Goal: Register for event/course

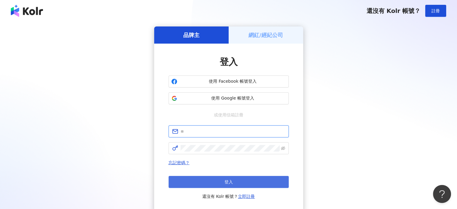
type input "**********"
click at [238, 180] on button "登入" at bounding box center [229, 182] width 120 height 12
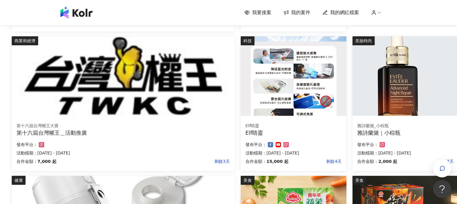
scroll to position [210, 52]
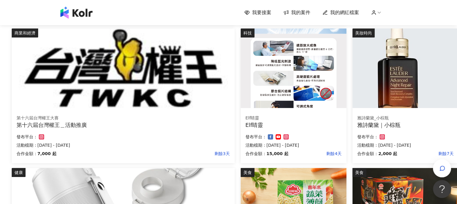
click at [422, 101] on img at bounding box center [405, 69] width 106 height 80
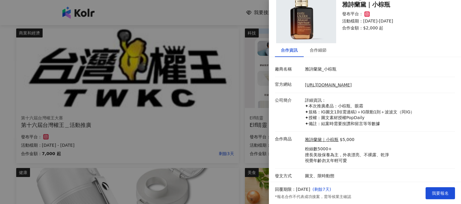
scroll to position [25, 0]
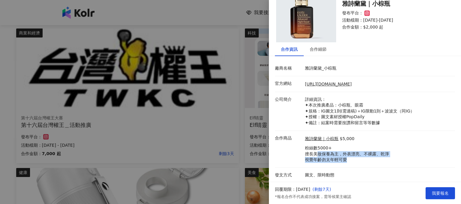
drag, startPoint x: 315, startPoint y: 155, endPoint x: 390, endPoint y: 157, distance: 75.2
click at [390, 157] on div "雅詩蘭黛｜小棕瓶 $5,000 粉絲數5000+ 擅長美妝保養為主，外表漂亮、不裸露、乾淨 視覺年齡勿太年輕可愛" at bounding box center [379, 149] width 150 height 28
drag, startPoint x: 336, startPoint y: 165, endPoint x: 305, endPoint y: 161, distance: 32.1
click at [305, 161] on li "合作商品 雅詩蘭黛｜小棕瓶 $5,000 粉絲數5000+ 擅長美妝保養為主，外表漂亮、不裸露、乾淨 視覺年齡勿太年輕可愛" at bounding box center [365, 149] width 180 height 37
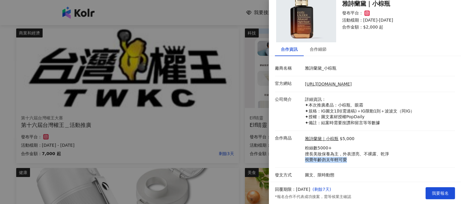
click at [318, 162] on p "粉絲數5000+ 擅長美妝保養為主，外表漂亮、不裸露、乾淨 視覺年齡勿太年輕可愛" at bounding box center [347, 154] width 84 height 18
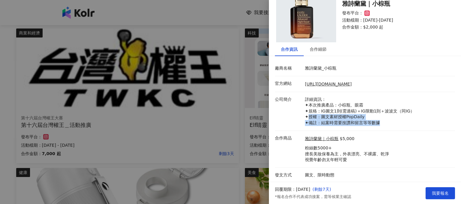
drag, startPoint x: 309, startPoint y: 119, endPoint x: 386, endPoint y: 123, distance: 76.4
click at [386, 123] on p "詳細資訊： ✦本次推廣產品：小棕瓶、眼霜 ✦規格：IG圖文1則(需過稿)＋IG限動1則＋波波文（同IG） ✦授權：圖文素材授權PopDaily ✦備註：結案時…" at bounding box center [378, 111] width 147 height 29
click at [316, 48] on div "合作細節" at bounding box center [318, 49] width 17 height 7
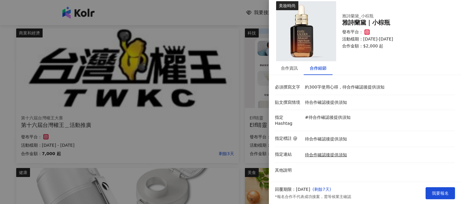
scroll to position [0, 0]
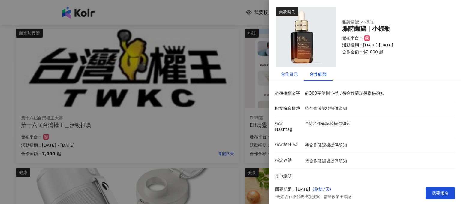
click at [292, 73] on div "合作資訊" at bounding box center [289, 74] width 17 height 7
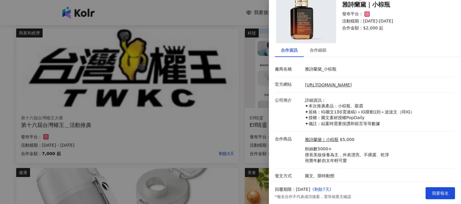
scroll to position [25, 0]
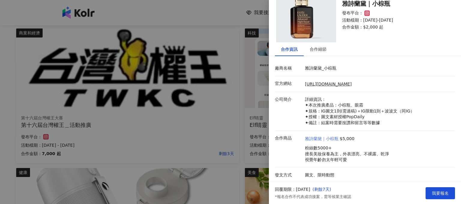
click at [320, 141] on link "雅詩蘭黛｜小棕瓶" at bounding box center [322, 139] width 34 height 6
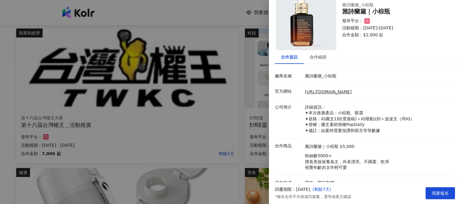
scroll to position [0, 0]
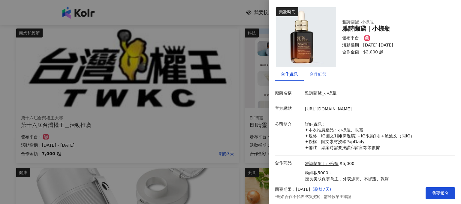
click at [317, 81] on div "合作細節" at bounding box center [318, 74] width 29 height 14
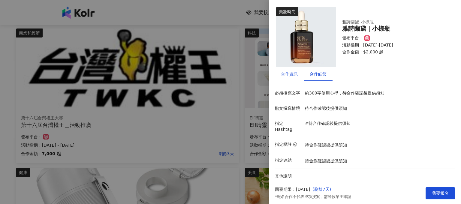
click at [303, 68] on div "合作資訊" at bounding box center [289, 74] width 29 height 14
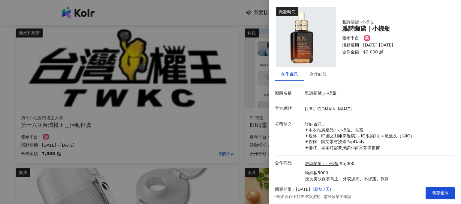
click at [298, 75] on div "合作資訊" at bounding box center [289, 74] width 29 height 14
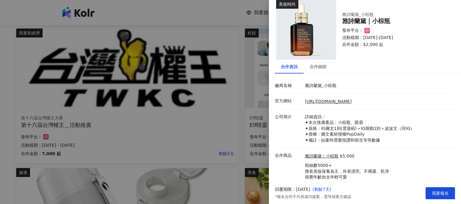
scroll to position [25, 0]
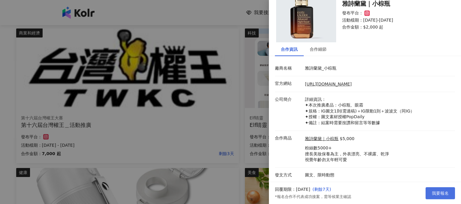
click at [443, 194] on span "我要報名" at bounding box center [440, 193] width 17 height 5
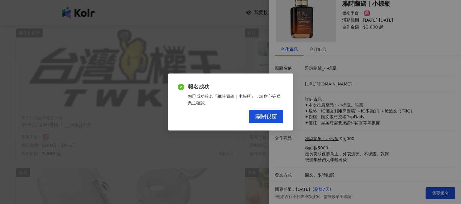
click at [284, 115] on div "報名成功 您已成功報名『雅詩蘭黛｜小棕瓶』，請耐心等候業主確認。 關閉視窗" at bounding box center [230, 102] width 125 height 57
click at [268, 125] on div "報名成功 您已成功報名『雅詩蘭黛｜小棕瓶』，請耐心等候業主確認。 關閉視窗" at bounding box center [230, 102] width 125 height 57
click at [267, 121] on button "關閉視窗" at bounding box center [266, 117] width 34 height 14
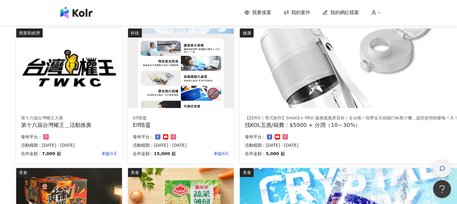
click at [444, 175] on div "button" at bounding box center [442, 169] width 8 height 14
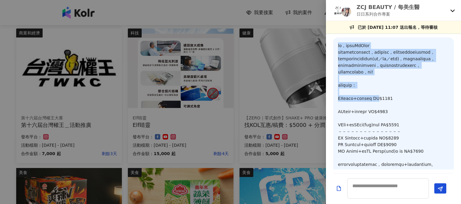
drag, startPoint x: 337, startPoint y: 44, endPoint x: 392, endPoint y: 106, distance: 83.0
click at [392, 106] on div at bounding box center [393, 128] width 121 height 181
copy p "您好，我是伊棠YiTang 對於貴品牌本次的商品很感興趣，故且主動來報名，自己本身每天都會固定補充所需養分，加上自己平常需接洽不少商業活動(業配／外拍／廣告等…"
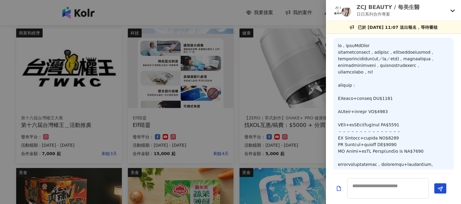
click at [452, 10] on icon at bounding box center [453, 11] width 4 height 2
click at [374, 199] on div at bounding box center [393, 189] width 135 height 31
click at [439, 97] on p at bounding box center [393, 128] width 111 height 172
click at [453, 11] on div "ZCJ BEAUTY / 每美生醫 日日系列合作專案" at bounding box center [393, 10] width 135 height 21
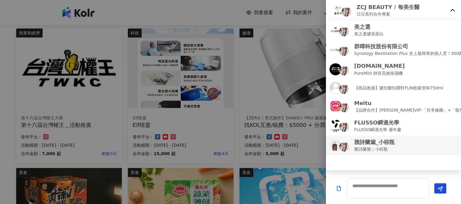
click at [379, 149] on p "雅詩蘭黛｜小棕瓶" at bounding box center [374, 149] width 41 height 7
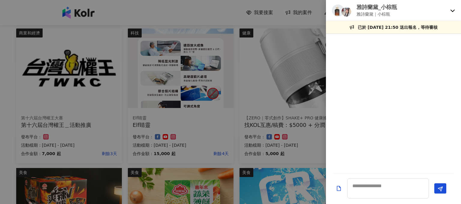
click at [360, 11] on p "雅詩蘭黛｜小棕瓶" at bounding box center [377, 14] width 41 height 7
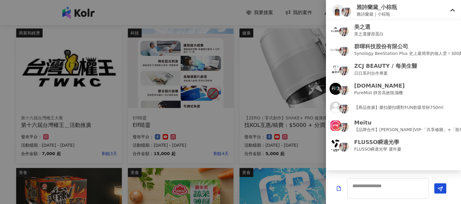
click at [363, 12] on p "雅詩蘭黛｜小棕瓶" at bounding box center [377, 14] width 41 height 7
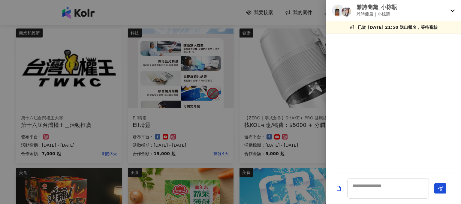
click at [330, 14] on div "雅詩蘭黛_小棕瓶 雅詩蘭黛｜小棕瓶" at bounding box center [393, 10] width 135 height 21
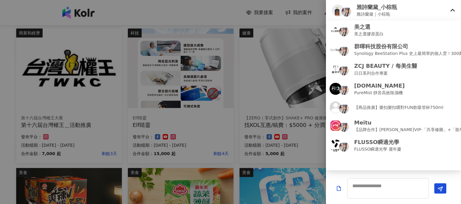
click at [348, 13] on img at bounding box center [347, 12] width 10 height 10
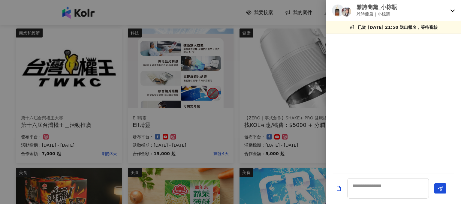
click at [340, 11] on img at bounding box center [338, 11] width 12 height 12
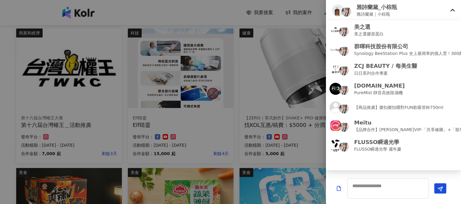
click at [450, 9] on div "雅詩蘭黛_小棕瓶 雅詩蘭黛｜小棕瓶" at bounding box center [393, 10] width 135 height 21
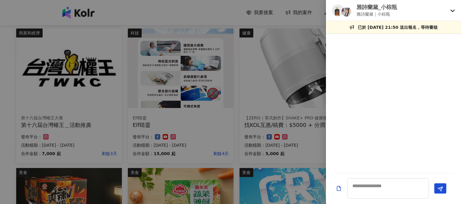
drag, startPoint x: 437, startPoint y: 118, endPoint x: 405, endPoint y: 173, distance: 63.2
click at [437, 118] on div at bounding box center [393, 104] width 135 height 132
click at [381, 190] on textarea at bounding box center [389, 188] width 82 height 20
click at [376, 193] on textarea at bounding box center [389, 188] width 82 height 20
paste textarea "**********"
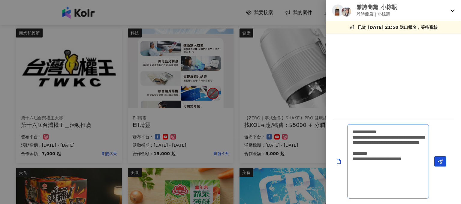
scroll to position [0, 0]
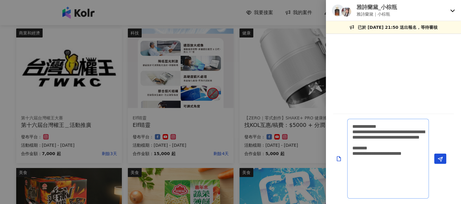
type textarea "**********"
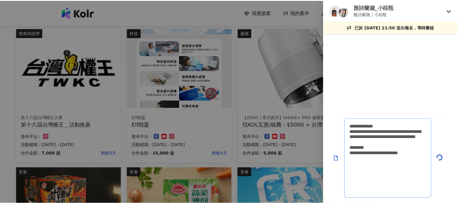
scroll to position [0, 0]
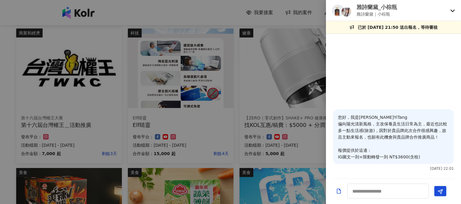
click at [453, 11] on icon at bounding box center [453, 11] width 4 height 2
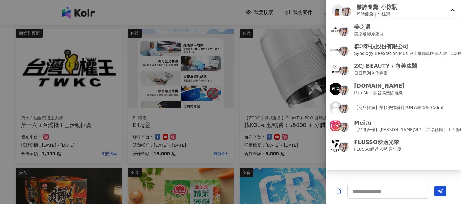
click at [234, 149] on div at bounding box center [230, 102] width 461 height 204
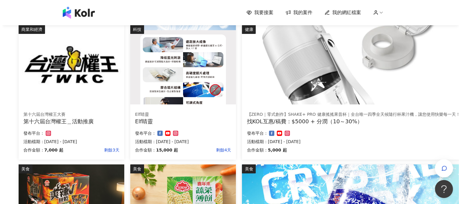
scroll to position [210, 47]
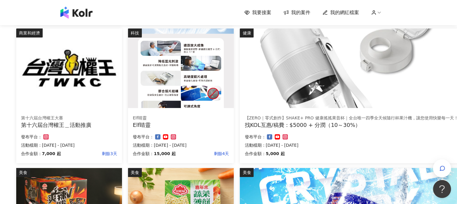
drag, startPoint x: 354, startPoint y: 120, endPoint x: 347, endPoint y: 131, distance: 13.0
click at [347, 131] on div "【ZERO｜零式創作】SHAKE+ PRO 健康搖搖果昔杯｜全台唯一四季全天候隨行杯果汁機，讓您使用快樂每一天！ 找KOL互惠/稿費：$5000 + 分潤（1…" at bounding box center [351, 137] width 223 height 53
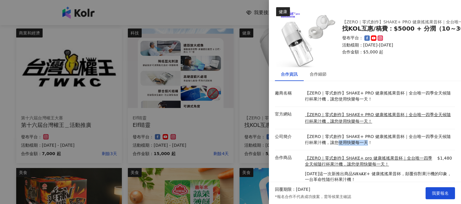
drag, startPoint x: 337, startPoint y: 141, endPoint x: 381, endPoint y: 140, distance: 43.9
click at [378, 141] on p "【ZERO｜零式創作】SHAKE+ PRO 健康搖搖果昔杯｜全台唯一四季全天候隨行杯果汁機，讓您使用快樂每一天！" at bounding box center [378, 140] width 147 height 12
click at [388, 139] on p "【ZERO｜零式創作】SHAKE+ PRO 健康搖搖果昔杯｜全台唯一四季全天候隨行杯果汁機，讓您使用快樂每一天！" at bounding box center [378, 140] width 147 height 12
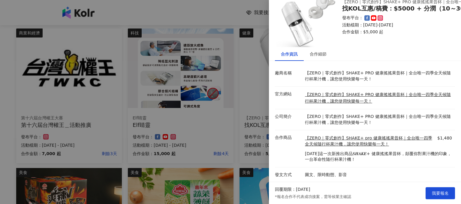
scroll to position [24, 0]
click at [312, 51] on div "合作細節" at bounding box center [318, 54] width 17 height 7
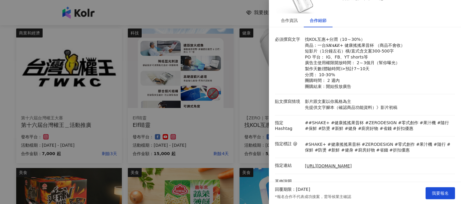
scroll to position [54, 0]
drag, startPoint x: 331, startPoint y: 104, endPoint x: 397, endPoint y: 99, distance: 65.7
click at [397, 99] on p "影片跟文案以你風格為主 先提供文字腳本（確認商品功能資料）》影片初稿" at bounding box center [378, 104] width 147 height 12
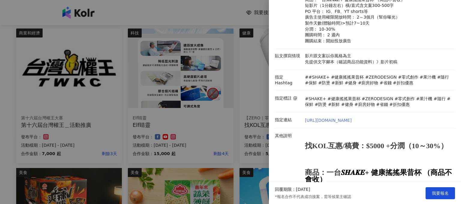
scroll to position [205, 0]
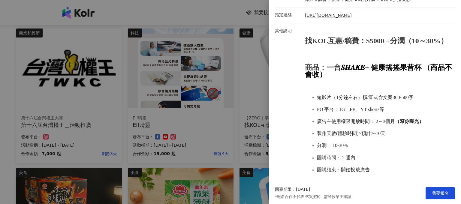
click at [360, 124] on span "廣告主使用權限開放時間： 2～3個月 （幫你曝光）" at bounding box center [370, 121] width 107 height 5
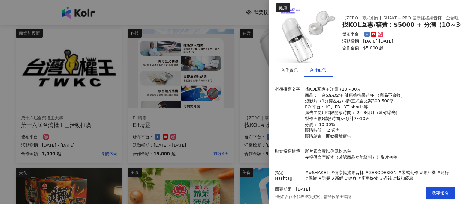
scroll to position [0, 0]
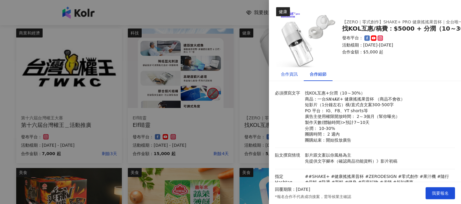
click at [291, 75] on div "合作資訊" at bounding box center [289, 74] width 17 height 7
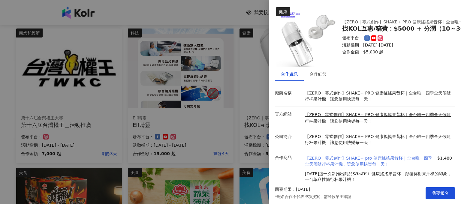
click at [361, 160] on link "【ZERO｜零式創作】SHAKE+ pro 健康搖搖果昔杯｜全台唯一四季全天候隨行杯果汁機，讓您使用快樂每一天！" at bounding box center [370, 162] width 131 height 12
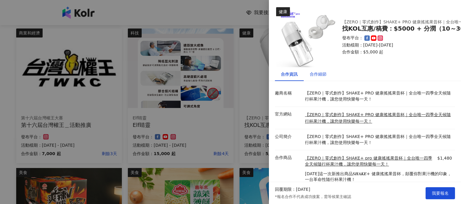
click at [320, 73] on div "合作細節" at bounding box center [318, 74] width 17 height 7
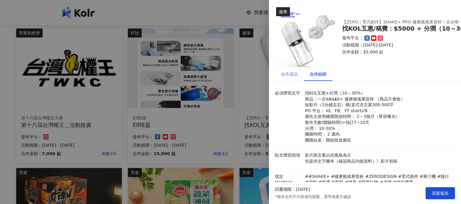
click at [291, 79] on div "合作資訊" at bounding box center [289, 74] width 29 height 14
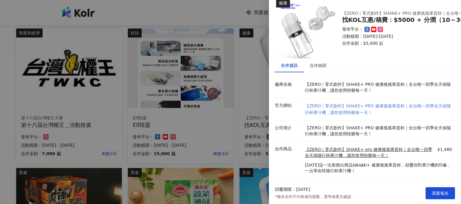
scroll to position [24, 0]
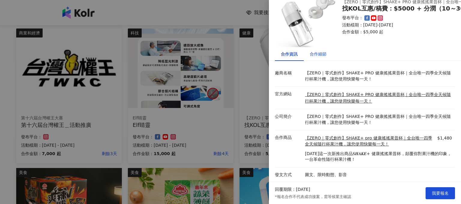
click at [311, 51] on div "合作細節" at bounding box center [318, 54] width 17 height 7
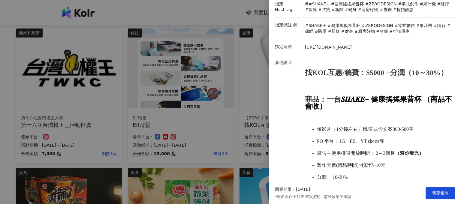
scroll to position [175, 0]
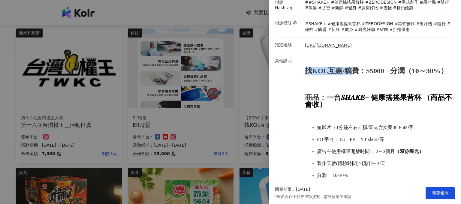
drag, startPoint x: 300, startPoint y: 71, endPoint x: 357, endPoint y: 74, distance: 57.5
click at [351, 73] on div "其他說明 找KOL互惠/稿費：$5000 +分潤（10～30%） 商品：一台 𝑺𝑯𝑨𝑲𝑬+ 健康搖搖果昔杯 （商品不會收） 短影片（1分鐘左右）橫/直式含文案…" at bounding box center [364, 138] width 180 height 161
click at [357, 74] on strong "找KOL互惠/稿費：$5000 +分潤（10～30%）" at bounding box center [376, 71] width 143 height 8
drag, startPoint x: 357, startPoint y: 74, endPoint x: 430, endPoint y: 74, distance: 73.0
click at [402, 74] on strong "找KOL互惠/稿費：$5000 +分潤（10～30%）" at bounding box center [376, 71] width 143 height 8
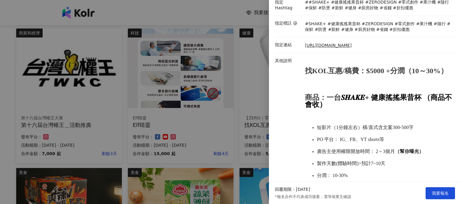
click at [430, 74] on p "找KOL互惠/稿費：$5000 +分潤（10～30%）" at bounding box center [378, 71] width 147 height 7
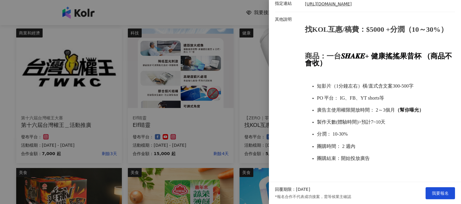
scroll to position [228, 0]
drag, startPoint x: 231, startPoint y: 143, endPoint x: 255, endPoint y: 142, distance: 24.4
click at [231, 143] on div at bounding box center [230, 102] width 461 height 204
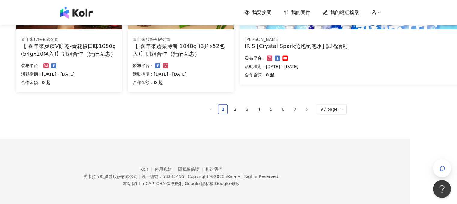
scroll to position [430, 47]
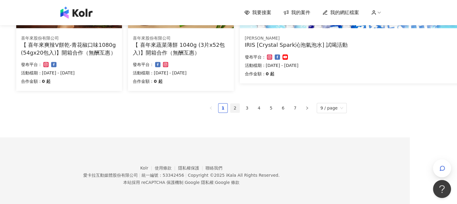
click at [239, 109] on link "2" at bounding box center [234, 108] width 9 height 9
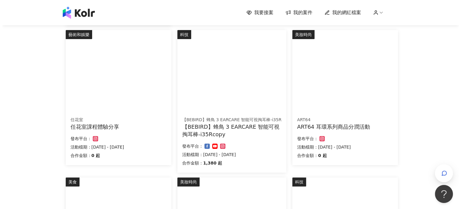
scroll to position [210, 0]
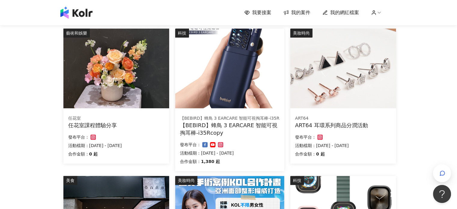
click at [124, 127] on div "任花室課程體驗分享" at bounding box center [116, 125] width 96 height 8
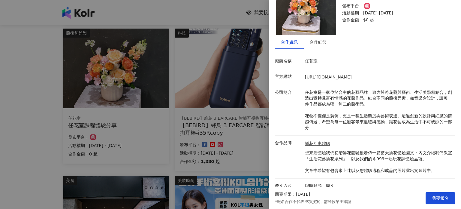
scroll to position [38, 0]
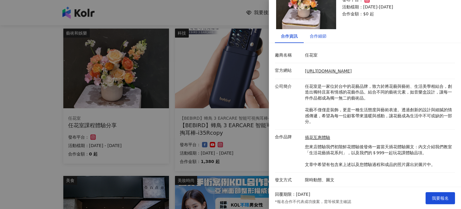
click at [316, 35] on div "合作細節" at bounding box center [318, 36] width 17 height 7
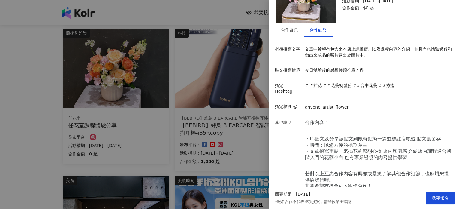
scroll to position [54, 0]
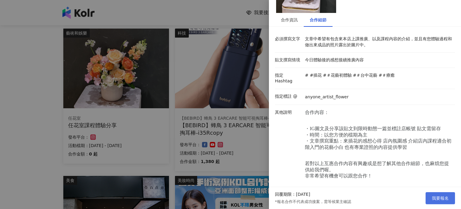
click at [437, 197] on span "我要報名" at bounding box center [440, 198] width 17 height 5
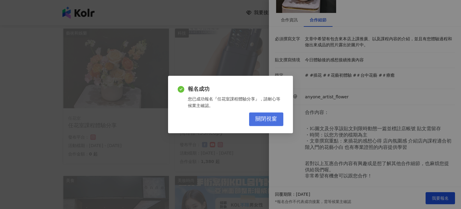
click at [275, 121] on span "關閉視窗" at bounding box center [267, 119] width 22 height 7
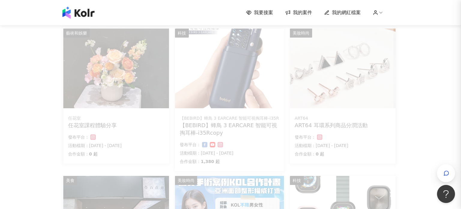
scroll to position [0, 0]
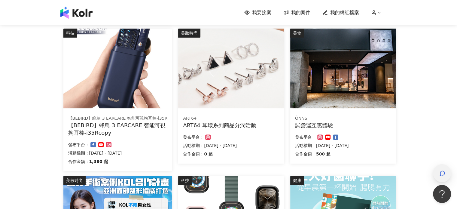
click at [438, 175] on div "button" at bounding box center [442, 173] width 8 height 14
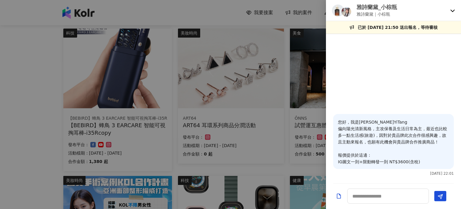
click at [455, 11] on icon at bounding box center [453, 10] width 5 height 5
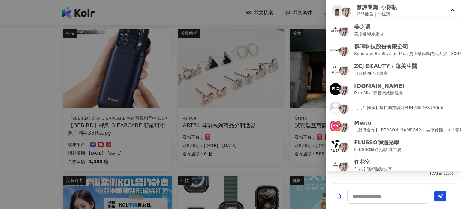
click at [452, 9] on icon at bounding box center [453, 10] width 5 height 5
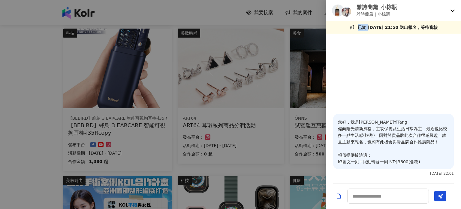
click at [452, 9] on icon at bounding box center [453, 10] width 5 height 5
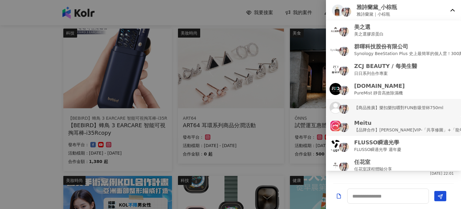
scroll to position [4, 0]
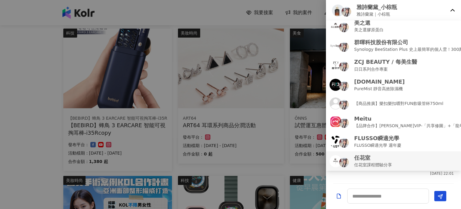
click at [397, 162] on div "任花室 任花室課程體驗分享" at bounding box center [394, 161] width 128 height 14
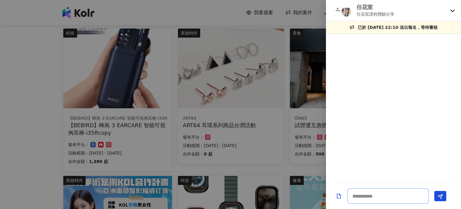
click at [374, 196] on textarea at bounding box center [389, 195] width 82 height 15
paste textarea "**********"
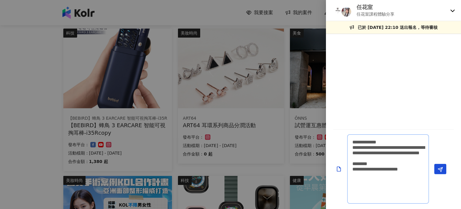
drag, startPoint x: 395, startPoint y: 150, endPoint x: 409, endPoint y: 203, distance: 54.9
click at [409, 203] on textarea "**********" at bounding box center [389, 168] width 82 height 69
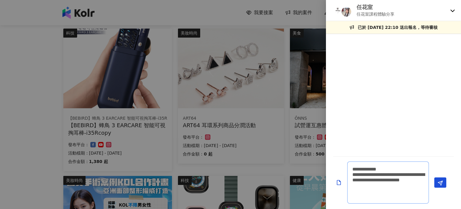
type textarea "**********"
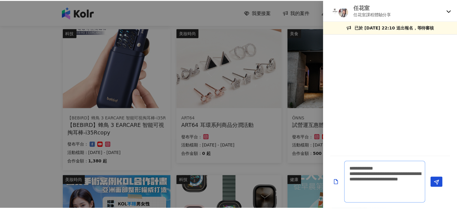
scroll to position [0, 0]
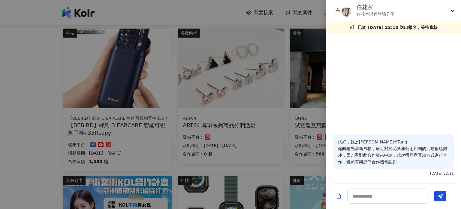
drag, startPoint x: 455, startPoint y: 11, endPoint x: 431, endPoint y: 18, distance: 25.5
click at [455, 11] on icon at bounding box center [453, 10] width 5 height 5
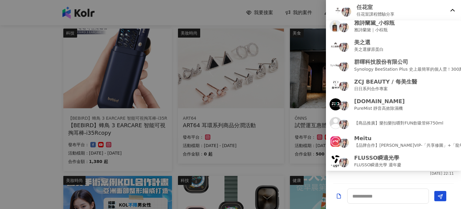
click at [17, 126] on div at bounding box center [230, 104] width 461 height 209
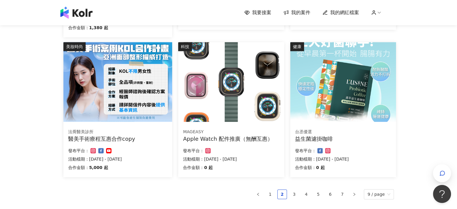
scroll to position [361, 0]
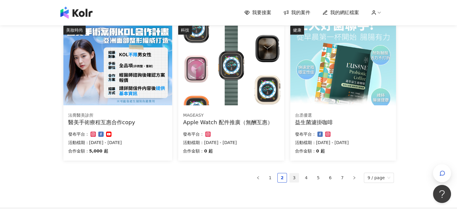
click at [298, 179] on link "3" at bounding box center [294, 177] width 9 height 9
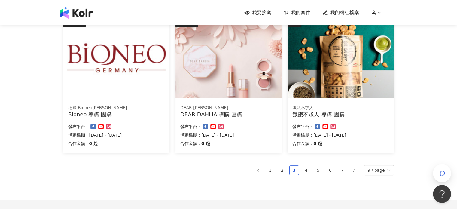
drag, startPoint x: 290, startPoint y: 201, endPoint x: 294, endPoint y: 201, distance: 3.9
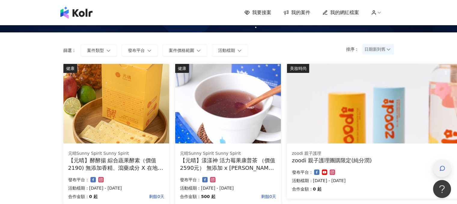
click at [446, 175] on div "button" at bounding box center [442, 169] width 18 height 18
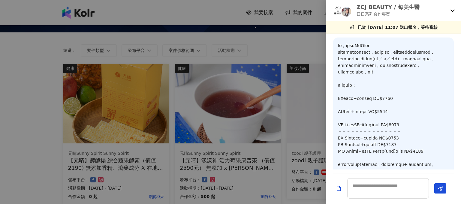
click at [456, 12] on div "ZCJ BEAUTY / 每美生醫 日日系列合作專案" at bounding box center [393, 10] width 135 height 21
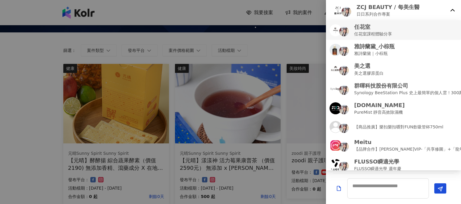
click at [397, 37] on div "任花室 任花室課程體驗分享" at bounding box center [394, 30] width 128 height 14
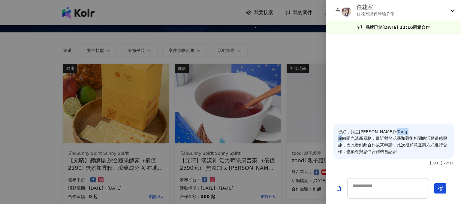
drag, startPoint x: 382, startPoint y: 138, endPoint x: 388, endPoint y: 138, distance: 6.6
click at [388, 138] on p "您好，我是[PERSON_NAME]YiTang 偏向陽光清新風格，最近對於花藝和藝術相關的活動很感興趣，因此看到此合作故來申請，此次很願意互惠方式進行合作，…" at bounding box center [393, 142] width 111 height 26
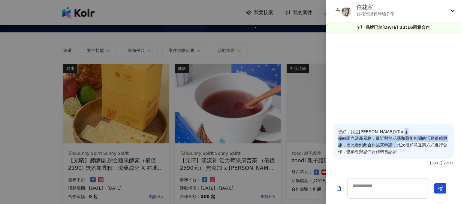
drag, startPoint x: 378, startPoint y: 135, endPoint x: 443, endPoint y: 147, distance: 65.6
click at [443, 147] on p "您好，我是[PERSON_NAME]YiTang 偏向陽光清新風格，最近對於花藝和藝術相關的活動很感興趣，因此看到此合作故來申請，此次很願意互惠方式進行合作，…" at bounding box center [393, 142] width 111 height 26
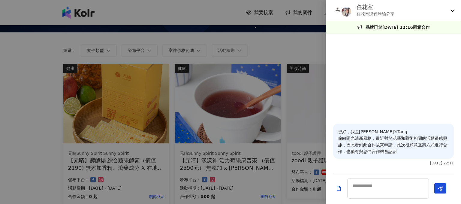
click at [402, 154] on p "您好，我是[PERSON_NAME]YiTang 偏向陽光清新風格，最近對於花藝和藝術相關的活動很感興趣，因此看到此合作故來申請，此次很願意互惠方式進行合作，…" at bounding box center [393, 142] width 111 height 26
click at [260, 57] on div at bounding box center [230, 102] width 461 height 204
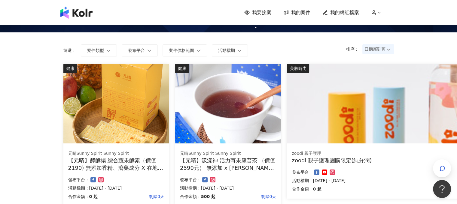
click at [303, 17] on div "我要接案 我的案件 我的網紅檔案" at bounding box center [228, 13] width 342 height 12
click at [301, 14] on span "我的案件" at bounding box center [300, 12] width 19 height 7
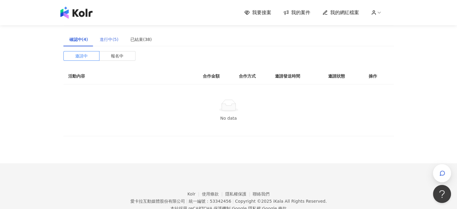
click at [117, 41] on div "進行中(5)" at bounding box center [109, 39] width 31 height 14
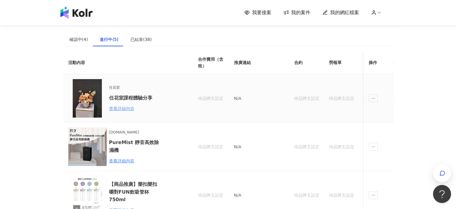
click at [124, 106] on div "查看詳細內容" at bounding box center [135, 108] width 53 height 7
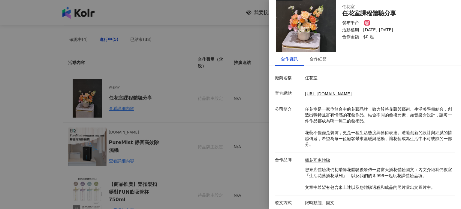
scroll to position [16, 0]
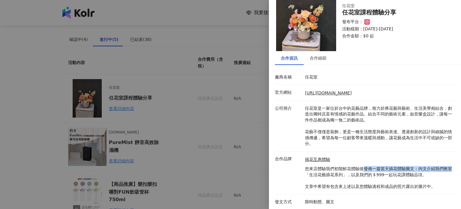
drag, startPoint x: 308, startPoint y: 172, endPoint x: 364, endPoint y: 169, distance: 56.2
click at [364, 169] on p "您來店體驗我們初階鮮花體驗後發佈一篇當天插花體驗圖文：內文介紹我們教室「生活花藝插花系列」，以及我們的＄999一起玩花課體驗品項。 文章中希望有包含來上述以及…" at bounding box center [378, 177] width 147 height 23
drag, startPoint x: 345, startPoint y: 175, endPoint x: 400, endPoint y: 178, distance: 55.0
click at [400, 178] on p "您來店體驗我們初階鮮花體驗後發佈一篇當天插花體驗圖文：內文介紹我們教室「生活花藝插花系列」，以及我們的＄999一起玩花課體驗品項。 文章中希望有包含來上述以及…" at bounding box center [378, 177] width 147 height 23
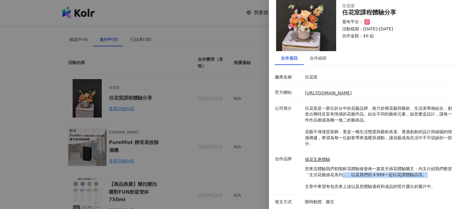
click at [400, 178] on p "您來店體驗我們初階鮮花體驗後發佈一篇當天插花體驗圖文：內文介紹我們教室「生活花藝插花系列」，以及我們的＄999一起玩花課體驗品項。 文章中希望有包含來上述以及…" at bounding box center [378, 177] width 147 height 23
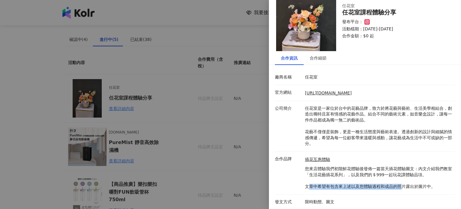
drag, startPoint x: 308, startPoint y: 186, endPoint x: 404, endPoint y: 185, distance: 96.7
click at [402, 185] on p "您來店體驗我們初階鮮花體驗後發佈一篇當天插花體驗圖文：內文介紹我們教室「生活花藝插花系列」，以及我們的＄999一起玩花課體驗品項。 文章中希望有包含來上述以及…" at bounding box center [378, 177] width 147 height 23
click at [406, 185] on p "您來店體驗我們初階鮮花體驗後發佈一篇當天插花體驗圖文：內文介紹我們教室「生活花藝插花系列」，以及我們的＄999一起玩花課體驗品項。 文章中希望有包含來上述以及…" at bounding box center [378, 177] width 147 height 23
click at [379, 135] on p "任花室是一家位於台中的花藝品牌，致力於將花藝與藝術、生活美學相結合，創造出獨特且富有情感的花藝作品。結合不同的藝術元素，如音樂盒設計，讓每一件作品都成為獨一無…" at bounding box center [378, 125] width 147 height 41
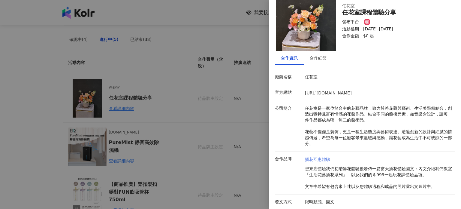
click at [323, 158] on link "插花互惠體驗" at bounding box center [378, 160] width 147 height 6
drag, startPoint x: 349, startPoint y: 12, endPoint x: 362, endPoint y: 13, distance: 12.4
click at [362, 13] on div "任花室課程體驗分享" at bounding box center [395, 12] width 106 height 7
click at [221, 75] on div at bounding box center [230, 104] width 461 height 209
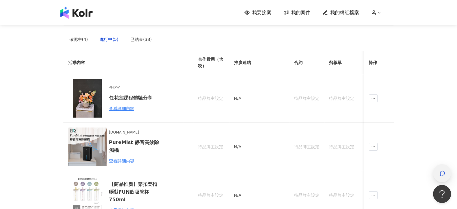
click at [440, 176] on span "button" at bounding box center [442, 172] width 6 height 7
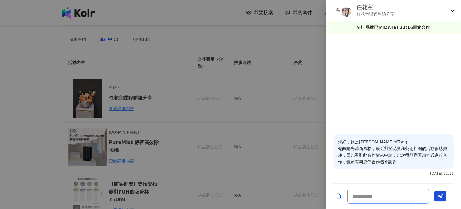
click at [376, 193] on textarea at bounding box center [389, 195] width 82 height 15
paste textarea "**"
type textarea "**********"
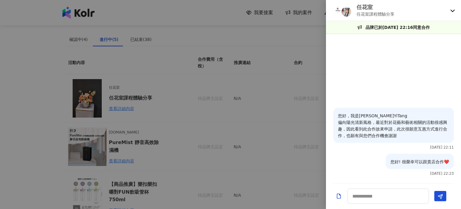
click at [451, 10] on icon at bounding box center [453, 10] width 5 height 5
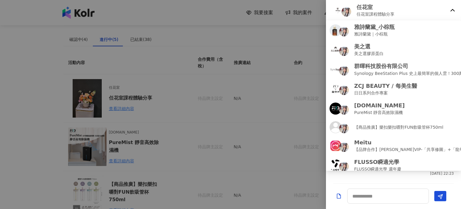
click at [311, 41] on div at bounding box center [230, 104] width 461 height 209
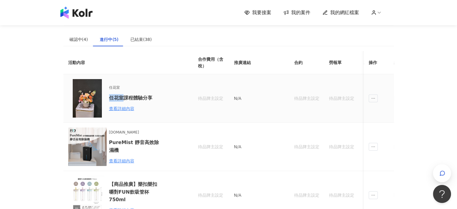
drag, startPoint x: 109, startPoint y: 98, endPoint x: 121, endPoint y: 98, distance: 12.3
click at [121, 98] on h6 "任花室課程體驗分享" at bounding box center [135, 98] width 53 height 8
copy h6 "任花室"
click at [120, 111] on div "查看詳細內容" at bounding box center [135, 108] width 53 height 7
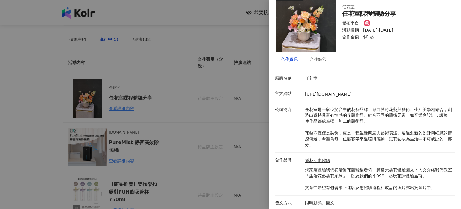
scroll to position [16, 0]
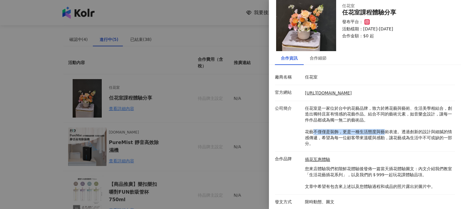
drag, startPoint x: 315, startPoint y: 131, endPoint x: 386, endPoint y: 134, distance: 71.3
click at [386, 134] on p "任花室是一家位於台中的花藝品牌，致力於將花藝與藝術、生活美學相結合，創造出獨特且富有情感的花藝作品。結合不同的藝術元素，如音樂盒設計，讓每一件作品都成為獨一無…" at bounding box center [378, 125] width 147 height 41
click at [347, 172] on p "您來店體驗我們初階鮮花體驗後發佈一篇當天插花體驗圖文：內文介紹我們教室「生活花藝插花系列」，以及我們的＄999一起玩花課體驗品項。 文章中希望有包含來上述以及…" at bounding box center [378, 177] width 147 height 23
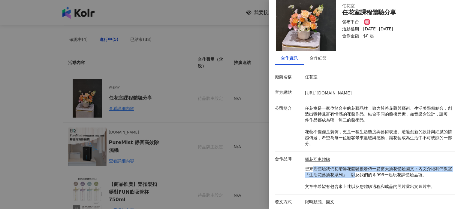
drag, startPoint x: 314, startPoint y: 167, endPoint x: 348, endPoint y: 174, distance: 34.8
click at [354, 174] on p "您來店體驗我們初階鮮花體驗後發佈一篇當天插花體驗圖文：內文介紹我們教室「生活花藝插花系列」，以及我們的＄999一起玩花課體驗品項。 文章中希望有包含來上述以及…" at bounding box center [378, 177] width 147 height 23
click at [341, 174] on p "您來店體驗我們初階鮮花體驗後發佈一篇當天插花體驗圖文：內文介紹我們教室「生活花藝插花系列」，以及我們的＄999一起玩花課體驗品項。 文章中希望有包含來上述以及…" at bounding box center [378, 177] width 147 height 23
click at [314, 177] on p "您來店體驗我們初階鮮花體驗後發佈一篇當天插花體驗圖文：內文介紹我們教室「生活花藝插花系列」，以及我們的＄999一起玩花課體驗品項。 文章中希望有包含來上述以及…" at bounding box center [378, 177] width 147 height 23
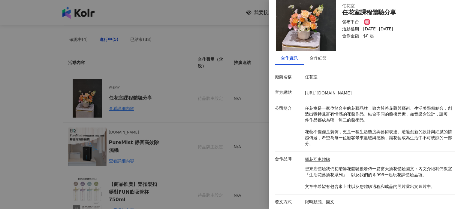
click at [361, 181] on p "您來店體驗我們初階鮮花體驗後發佈一篇當天插花體驗圖文：內文介紹我們教室「生活花藝插花系列」，以及我們的＄999一起玩花課體驗品項。 文章中希望有包含來上述以及…" at bounding box center [378, 177] width 147 height 23
drag, startPoint x: 310, startPoint y: 173, endPoint x: 315, endPoint y: 173, distance: 4.8
click at [315, 173] on p "您來店體驗我們初階鮮花體驗後發佈一篇當天插花體驗圖文：內文介紹我們教室「生活花藝插花系列」，以及我們的＄999一起玩花課體驗品項。 文章中希望有包含來上述以及…" at bounding box center [378, 177] width 147 height 23
click at [319, 176] on p "您來店體驗我們初階鮮花體驗後發佈一篇當天插花體驗圖文：內文介紹我們教室「生活花藝插花系列」，以及我們的＄999一起玩花課體驗品項。 文章中希望有包含來上述以及…" at bounding box center [378, 177] width 147 height 23
drag, startPoint x: 313, startPoint y: 176, endPoint x: 346, endPoint y: 177, distance: 33.1
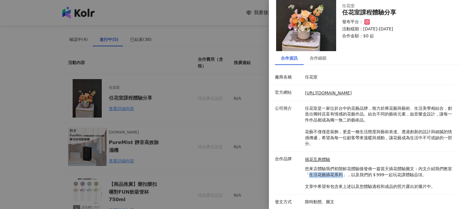
click at [346, 177] on p "您來店體驗我們初階鮮花體驗後發佈一篇當天插花體驗圖文：內文介紹我們教室「生活花藝插花系列」，以及我們的＄999一起玩花課體驗品項。 文章中希望有包含來上述以及…" at bounding box center [378, 177] width 147 height 23
copy p "生活花藝插花系列"
click at [260, 88] on div at bounding box center [230, 104] width 461 height 209
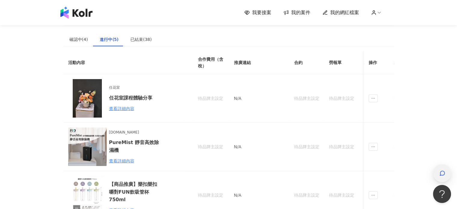
click at [436, 174] on div "button" at bounding box center [442, 173] width 18 height 18
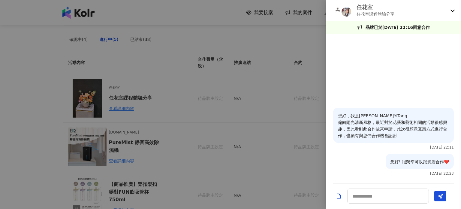
click at [453, 11] on icon at bounding box center [453, 11] width 4 height 2
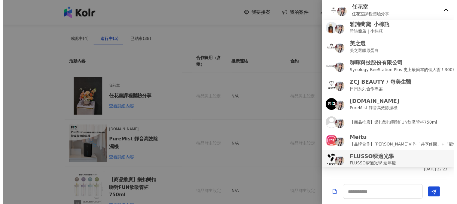
scroll to position [4, 0]
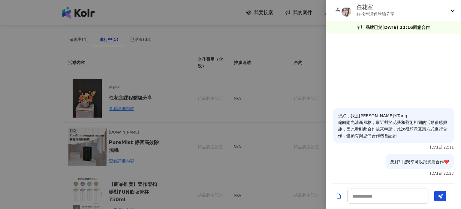
click at [303, 143] on div at bounding box center [230, 104] width 461 height 209
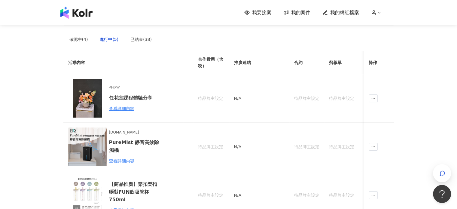
click at [88, 11] on img at bounding box center [76, 13] width 32 height 12
click at [85, 14] on img at bounding box center [76, 13] width 32 height 12
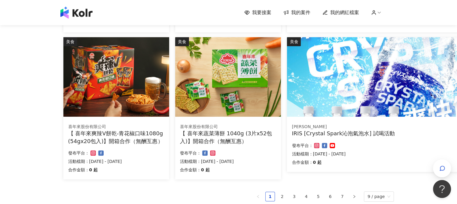
scroll to position [361, 0]
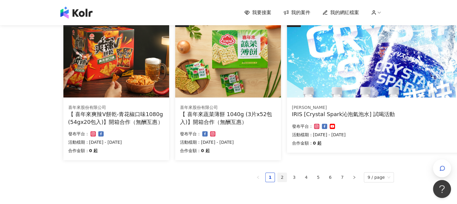
click at [287, 178] on link "2" at bounding box center [282, 177] width 9 height 9
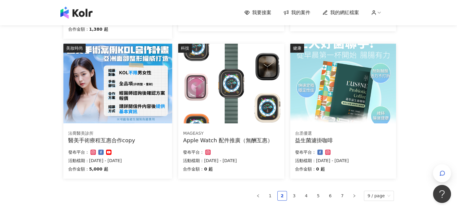
scroll to position [330, 0]
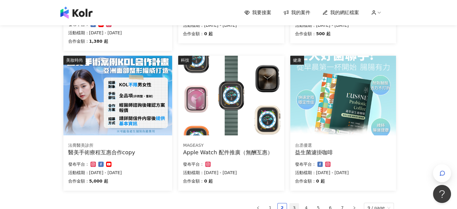
click at [297, 206] on link "3" at bounding box center [294, 207] width 9 height 9
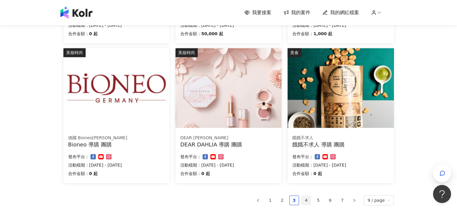
click at [311, 201] on link "4" at bounding box center [306, 200] width 9 height 9
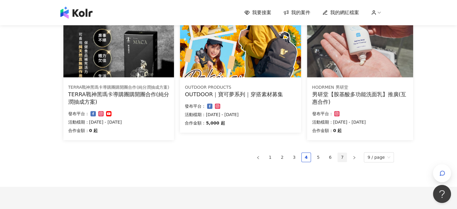
scroll to position [391, 0]
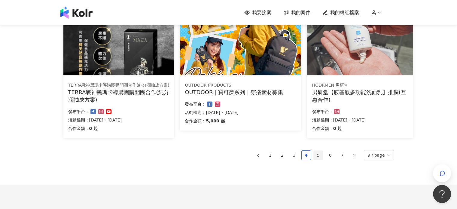
click at [320, 154] on link "5" at bounding box center [318, 155] width 9 height 9
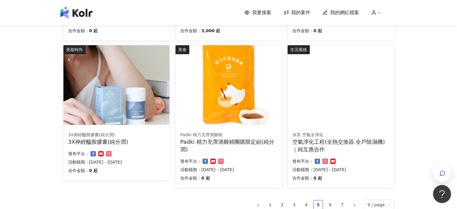
scroll to position [433, 0]
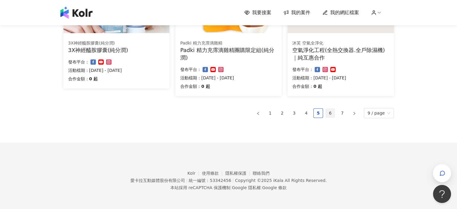
click at [327, 113] on link "6" at bounding box center [330, 112] width 9 height 9
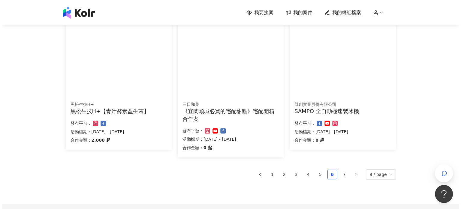
scroll to position [365, 0]
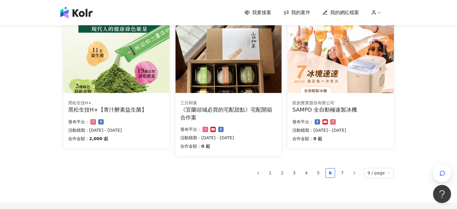
click at [368, 84] on img at bounding box center [340, 53] width 106 height 80
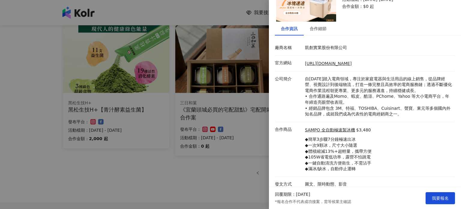
scroll to position [50, 0]
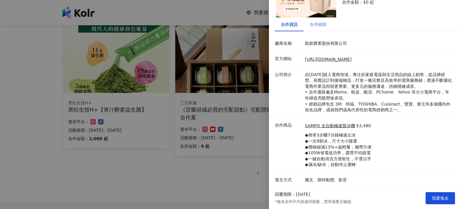
click at [321, 29] on div "合作細節" at bounding box center [318, 24] width 29 height 14
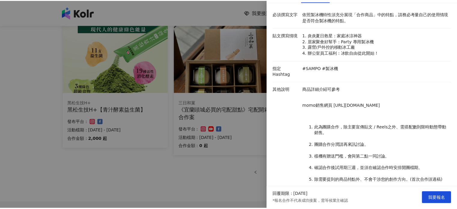
scroll to position [0, 0]
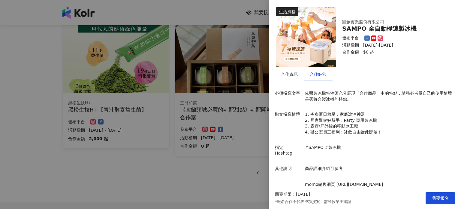
click at [231, 170] on div at bounding box center [230, 104] width 461 height 209
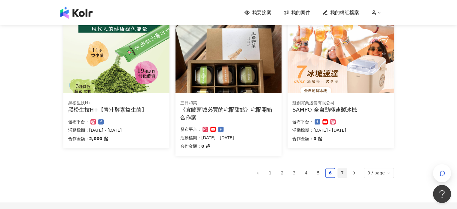
click at [344, 174] on link "7" at bounding box center [342, 172] width 9 height 9
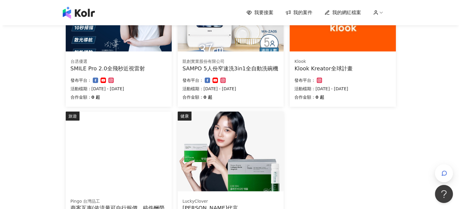
scroll to position [120, 0]
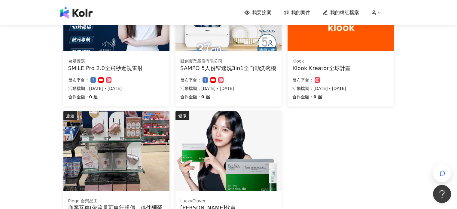
click at [355, 55] on div "Klook Klook Kreator全球計畫 合作金額： 0 起 發布平台： 活動檔期：2025/2/26 - 2025/12/31" at bounding box center [340, 79] width 106 height 53
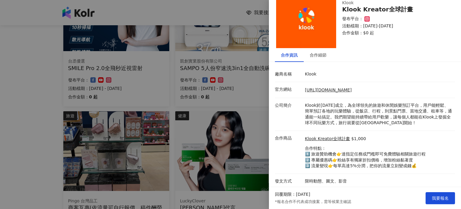
scroll to position [20, 0]
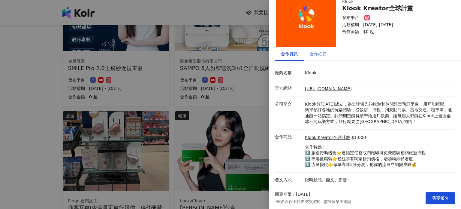
click at [309, 57] on div "合作細節" at bounding box center [318, 54] width 29 height 14
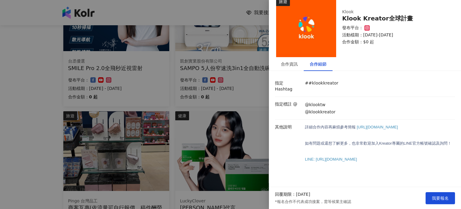
click at [223, 96] on div at bounding box center [230, 104] width 461 height 209
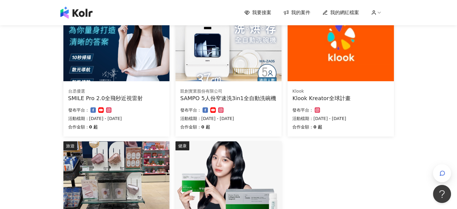
scroll to position [0, 0]
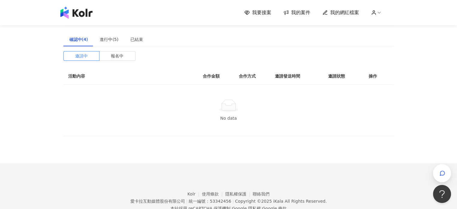
click at [449, 166] on span "button" at bounding box center [442, 173] width 18 height 18
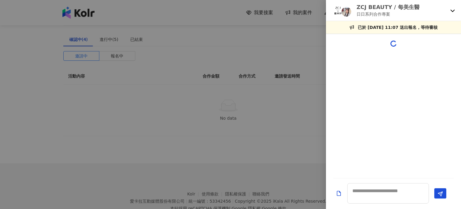
scroll to position [74, 0]
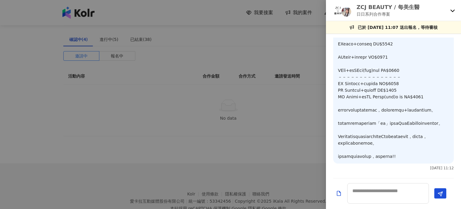
click at [453, 5] on div "ZCJ BEAUTY / 每美生醫 日日系列合作專案" at bounding box center [393, 10] width 135 height 21
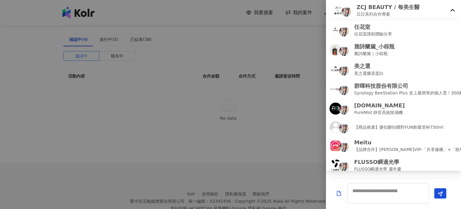
click at [455, 10] on icon at bounding box center [453, 10] width 5 height 5
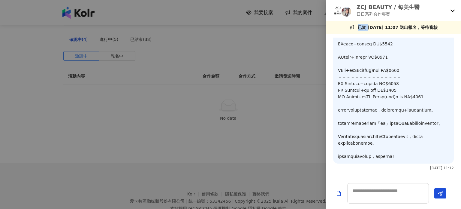
click at [455, 10] on icon at bounding box center [453, 11] width 4 height 2
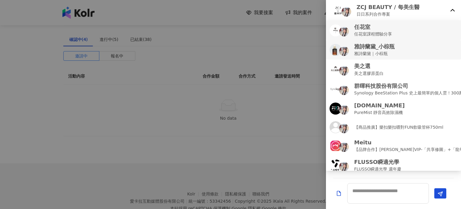
click at [395, 32] on div "任花室 任花室課程體驗分享" at bounding box center [394, 30] width 128 height 14
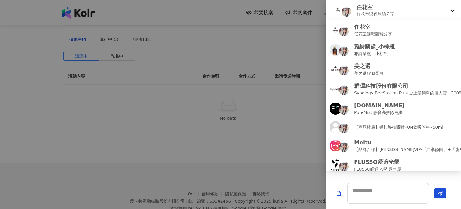
scroll to position [0, 0]
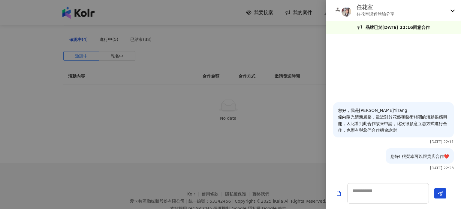
click at [451, 1] on div "任花室 任花室課程體驗分享" at bounding box center [393, 10] width 135 height 21
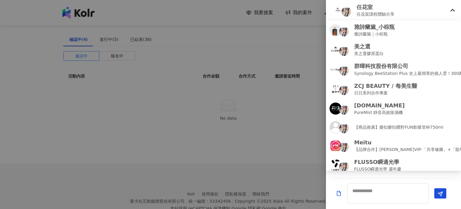
click at [392, 18] on div "任花室 任花室課程體驗分享" at bounding box center [393, 10] width 135 height 21
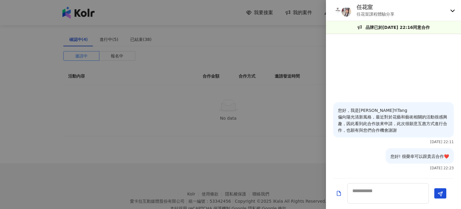
click at [457, 8] on div "任花室 任花室課程體驗分享" at bounding box center [393, 10] width 135 height 21
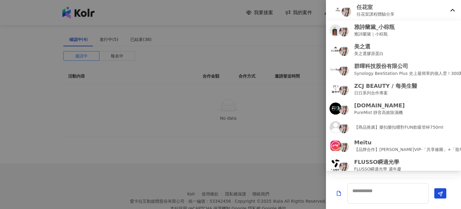
click at [291, 37] on div at bounding box center [230, 104] width 461 height 209
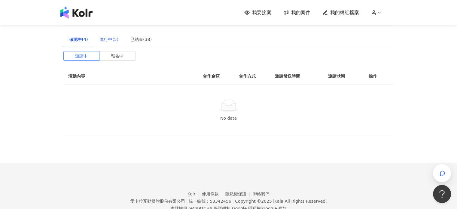
click at [109, 44] on div "進行中(5)" at bounding box center [109, 39] width 31 height 14
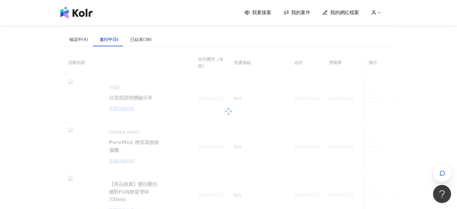
click at [110, 41] on div "進行中(5)" at bounding box center [109, 39] width 19 height 7
click at [120, 108] on div at bounding box center [228, 111] width 330 height 120
click at [120, 109] on div at bounding box center [228, 111] width 330 height 120
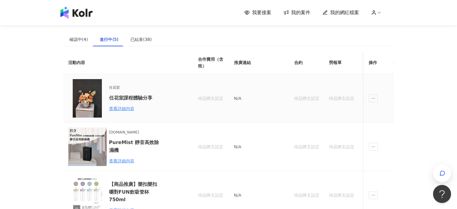
click at [120, 109] on div "查看詳細內容" at bounding box center [135, 108] width 53 height 7
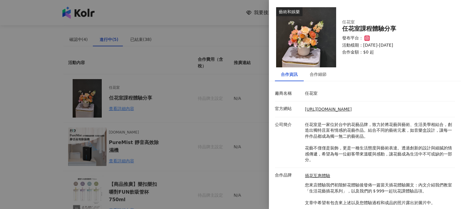
click at [227, 101] on div at bounding box center [230, 104] width 461 height 209
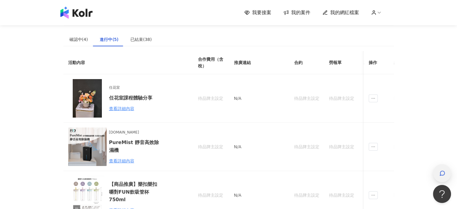
click at [443, 169] on span "button" at bounding box center [442, 172] width 6 height 7
